Goal: Find specific page/section: Find specific page/section

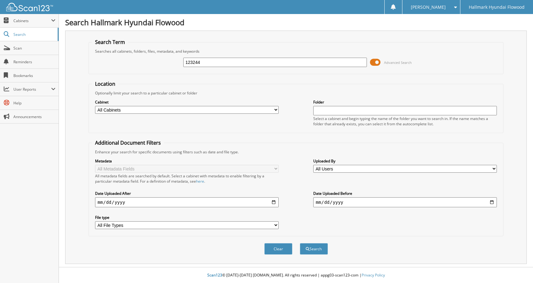
type input "123244"
click at [300, 243] on button "Search" at bounding box center [314, 249] width 28 height 12
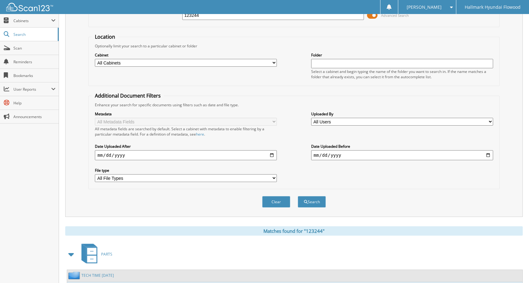
scroll to position [100, 0]
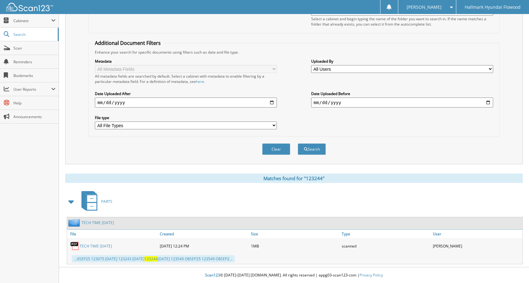
click at [106, 222] on link "TECH TIME [DATE]" at bounding box center [97, 222] width 32 height 5
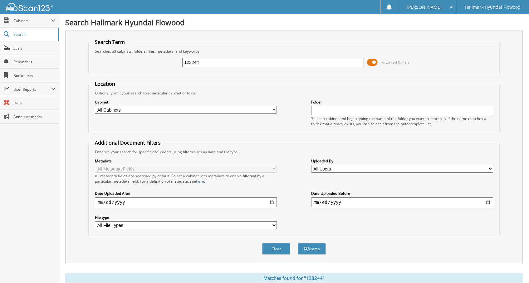
drag, startPoint x: 212, startPoint y: 63, endPoint x: 175, endPoint y: 69, distance: 37.5
click at [175, 69] on div "123244 Advanced Search" at bounding box center [294, 62] width 404 height 17
type input "123334"
click at [298, 243] on button "Search" at bounding box center [312, 249] width 28 height 12
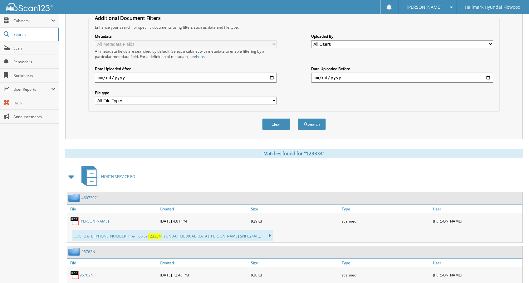
scroll to position [154, 0]
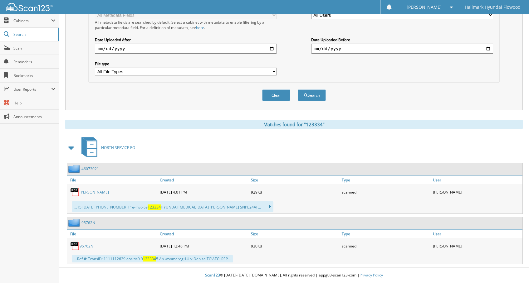
click at [94, 192] on link "LEACH, GRETCHEN" at bounding box center [94, 192] width 29 height 5
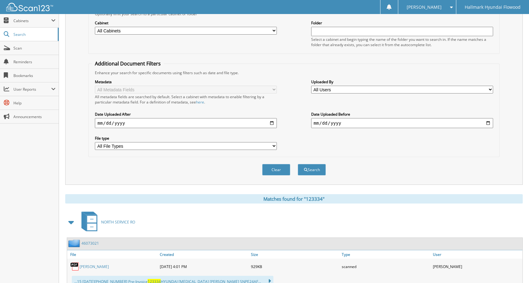
scroll to position [61, 0]
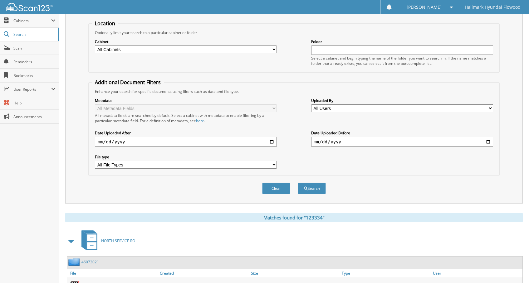
click at [450, 8] on span at bounding box center [450, 7] width 6 height 4
click at [445, 32] on link "Logout" at bounding box center [427, 30] width 58 height 11
